Goal: Task Accomplishment & Management: Complete application form

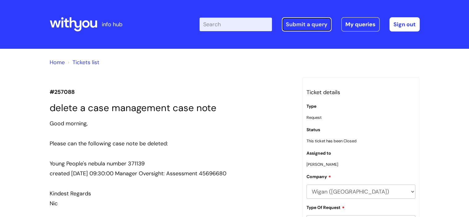
click at [287, 23] on link "Submit a query" at bounding box center [307, 24] width 50 height 14
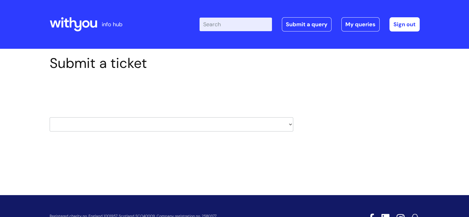
click at [197, 124] on select "HR / People IT and Support Clinical Drug Alerts Finance Accounts Data Support T…" at bounding box center [172, 124] width 244 height 14
select select "it_and_support"
click at [50, 117] on select "HR / People IT and Support Clinical Drug Alerts Finance Accounts Data Support T…" at bounding box center [172, 124] width 244 height 14
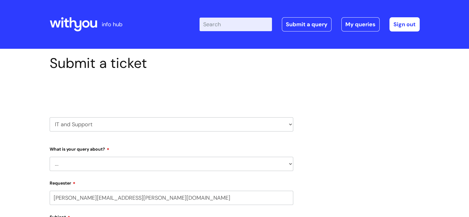
select select "80004286540"
click at [140, 167] on select "... Mobile Phone Reset & MFA Accounts, Starters and Leavers IT Hardware issue I…" at bounding box center [172, 164] width 244 height 14
